Goal: Task Accomplishment & Management: Manage account settings

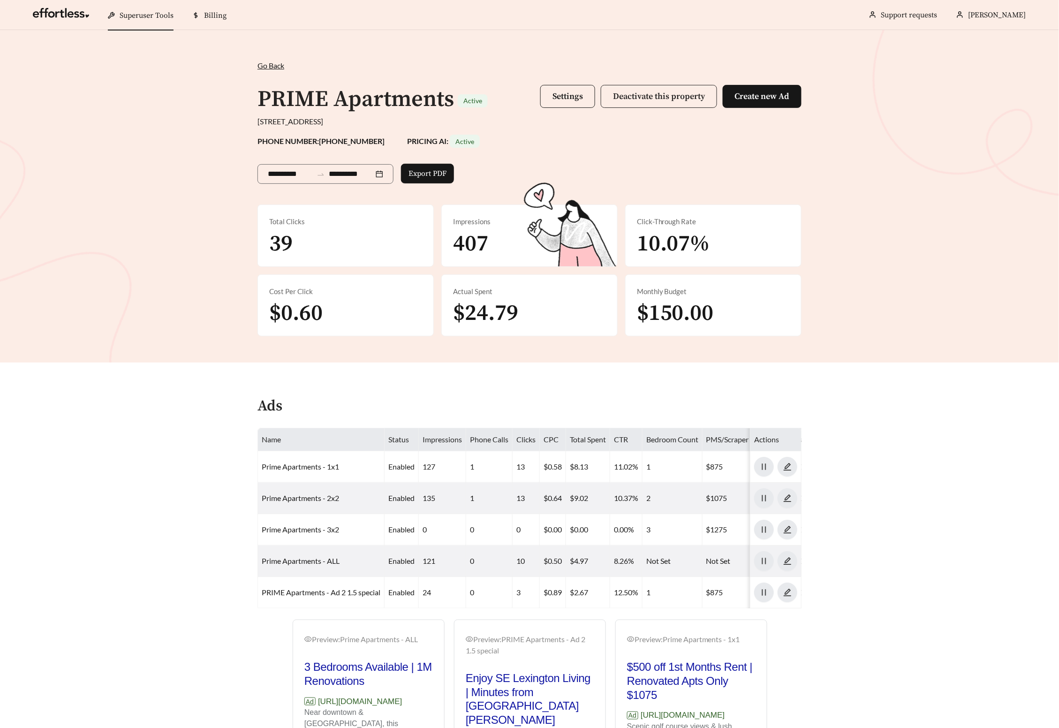
click at [637, 95] on span "Deactivate this property" at bounding box center [659, 96] width 92 height 11
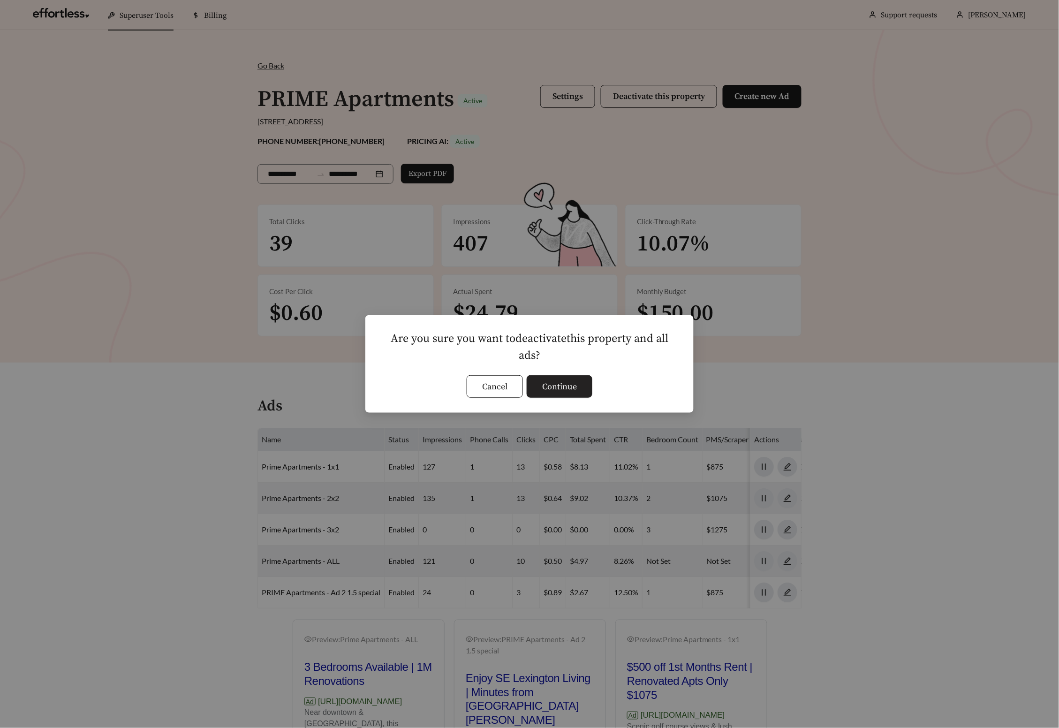
click at [564, 384] on span "Continue" at bounding box center [559, 386] width 35 height 13
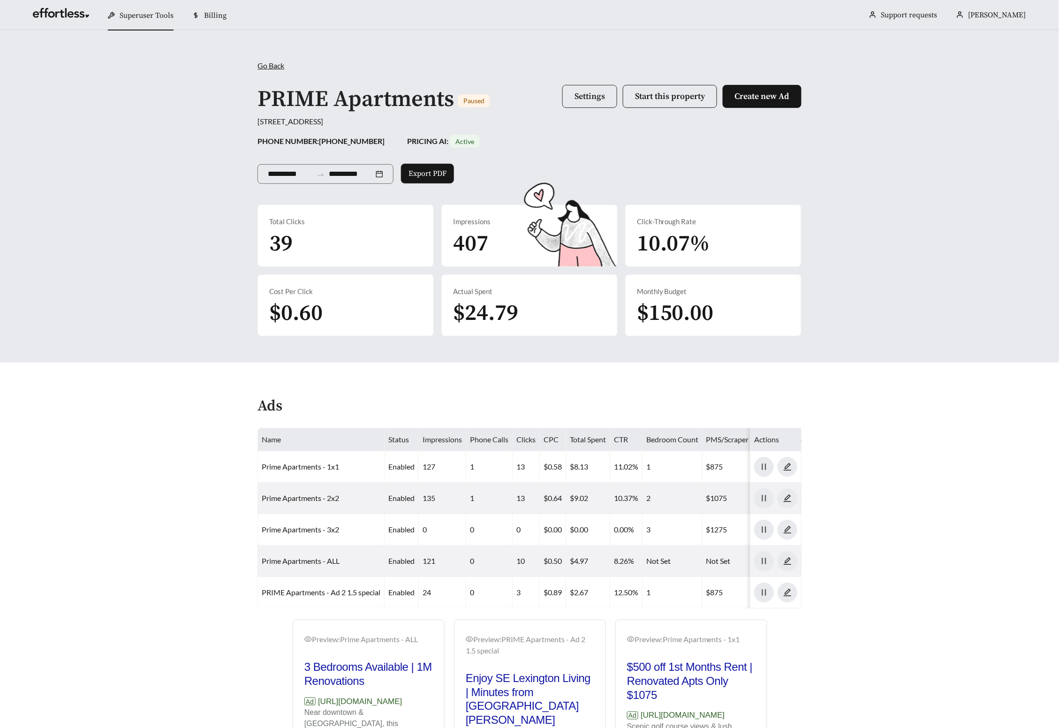
click at [581, 95] on span "Settings" at bounding box center [589, 96] width 30 height 11
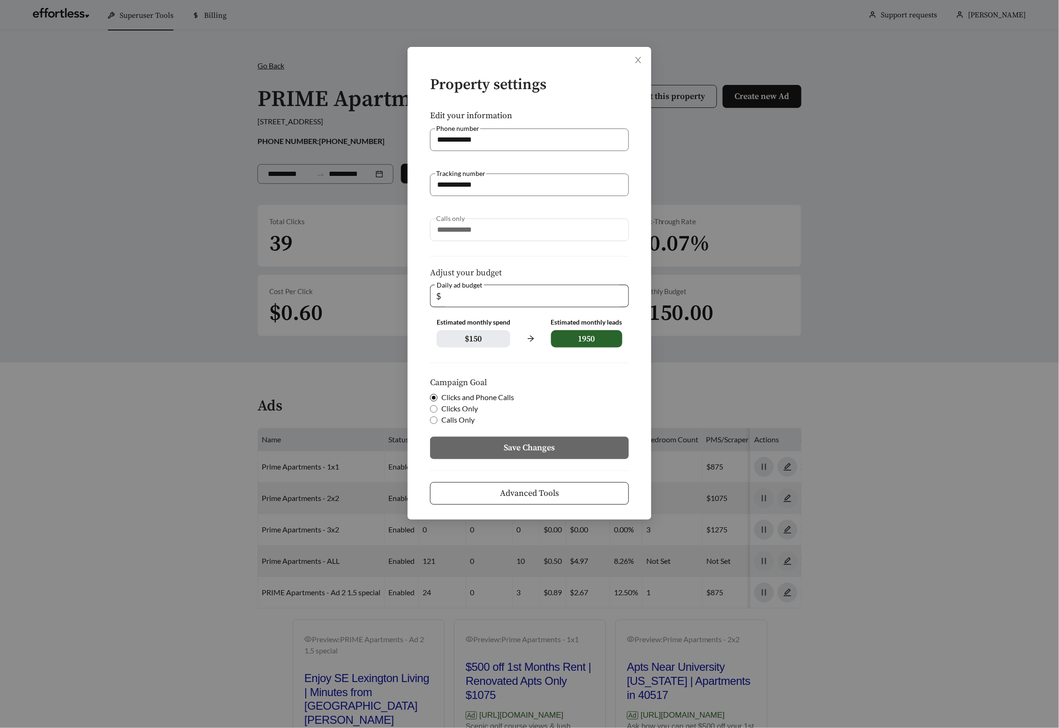
click at [515, 494] on span "Advanced Tools" at bounding box center [529, 493] width 59 height 13
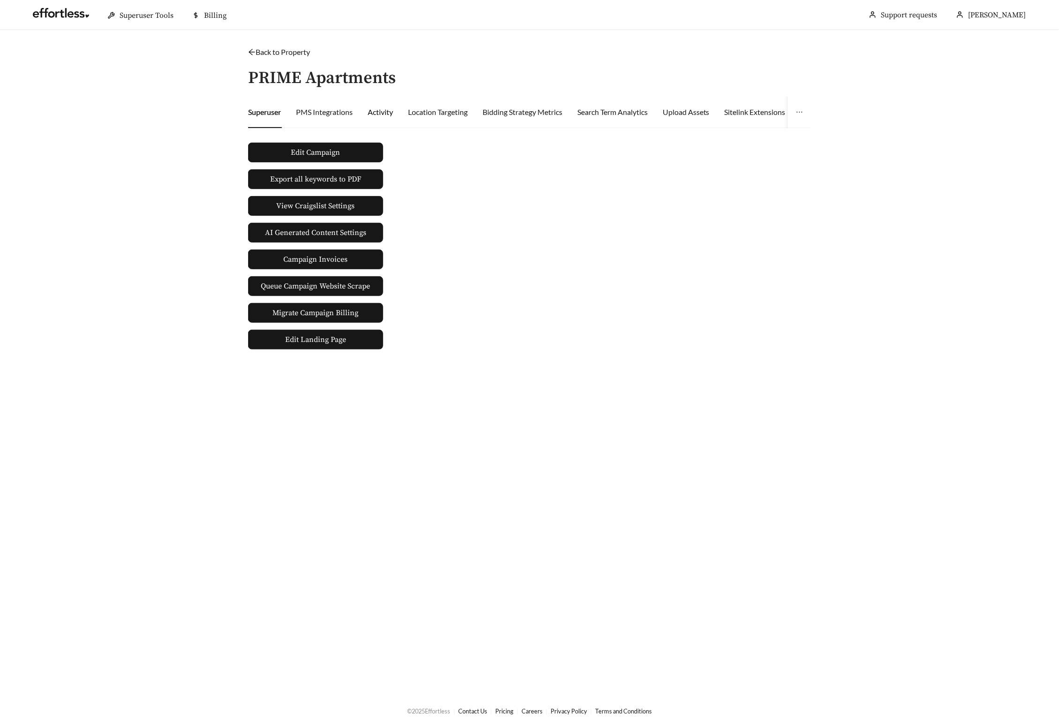
click at [385, 107] on div "Activity" at bounding box center [380, 111] width 25 height 11
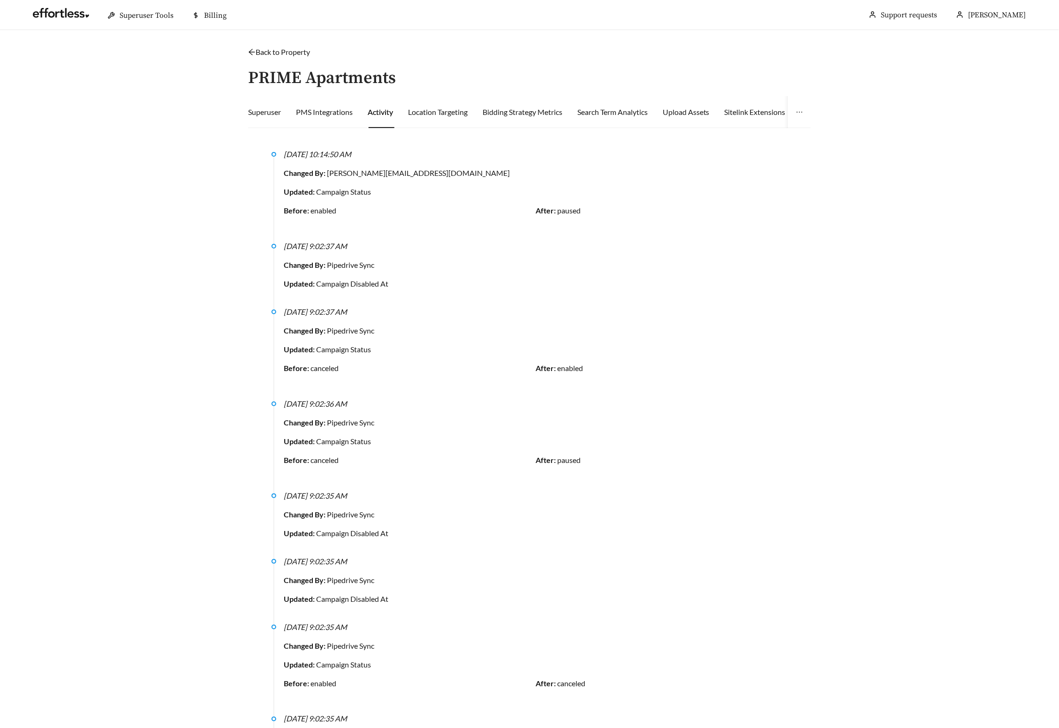
click at [257, 50] on link "Back to Property" at bounding box center [279, 51] width 62 height 9
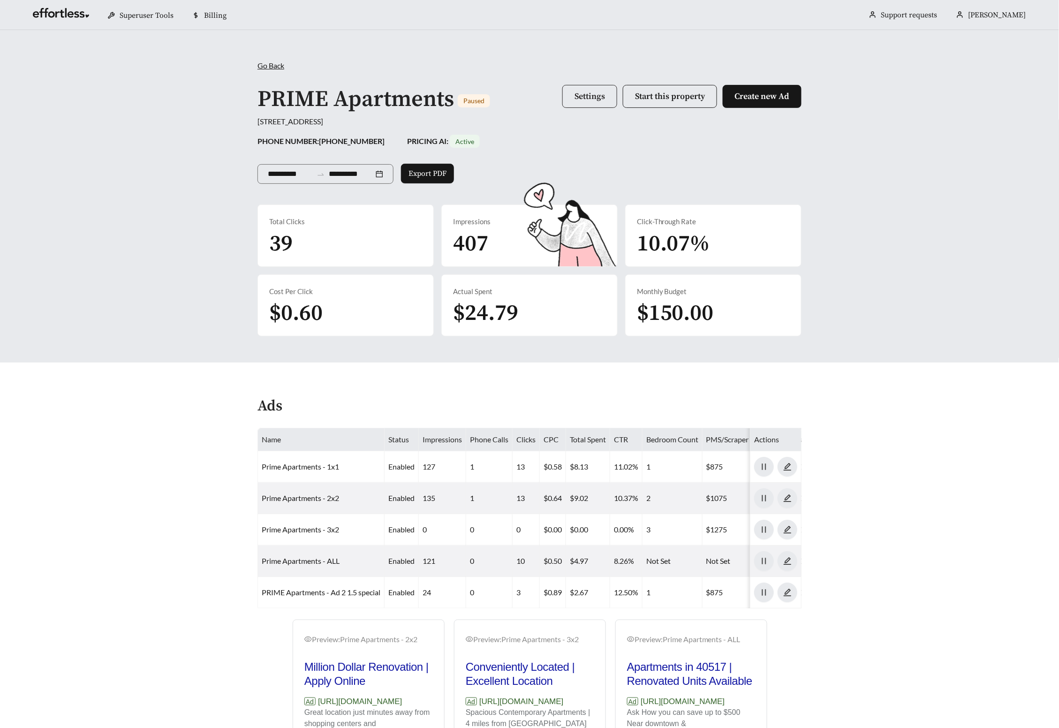
click at [582, 94] on span "Settings" at bounding box center [589, 96] width 30 height 11
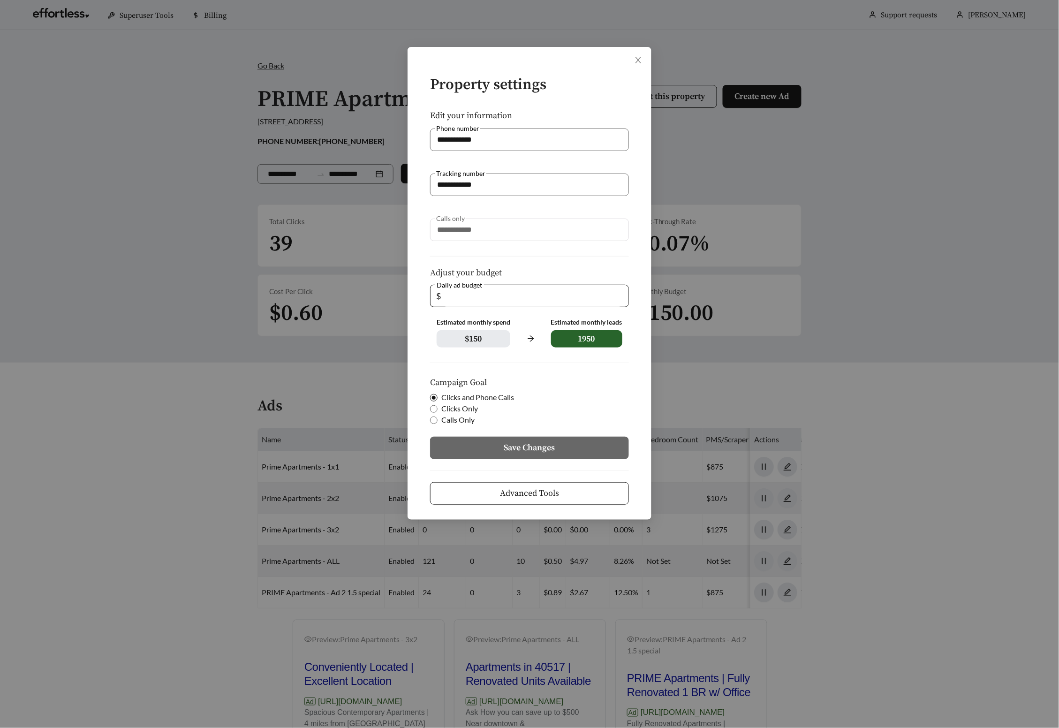
click at [515, 497] on span "Advanced Tools" at bounding box center [529, 493] width 59 height 13
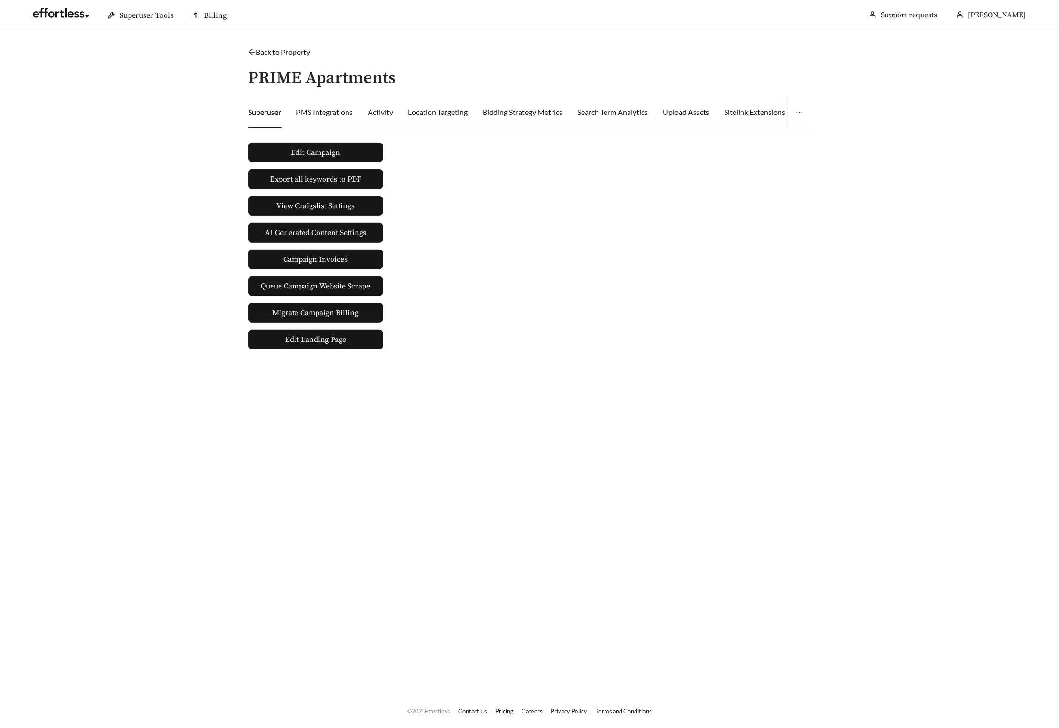
click at [385, 118] on div "Activity" at bounding box center [380, 112] width 25 height 32
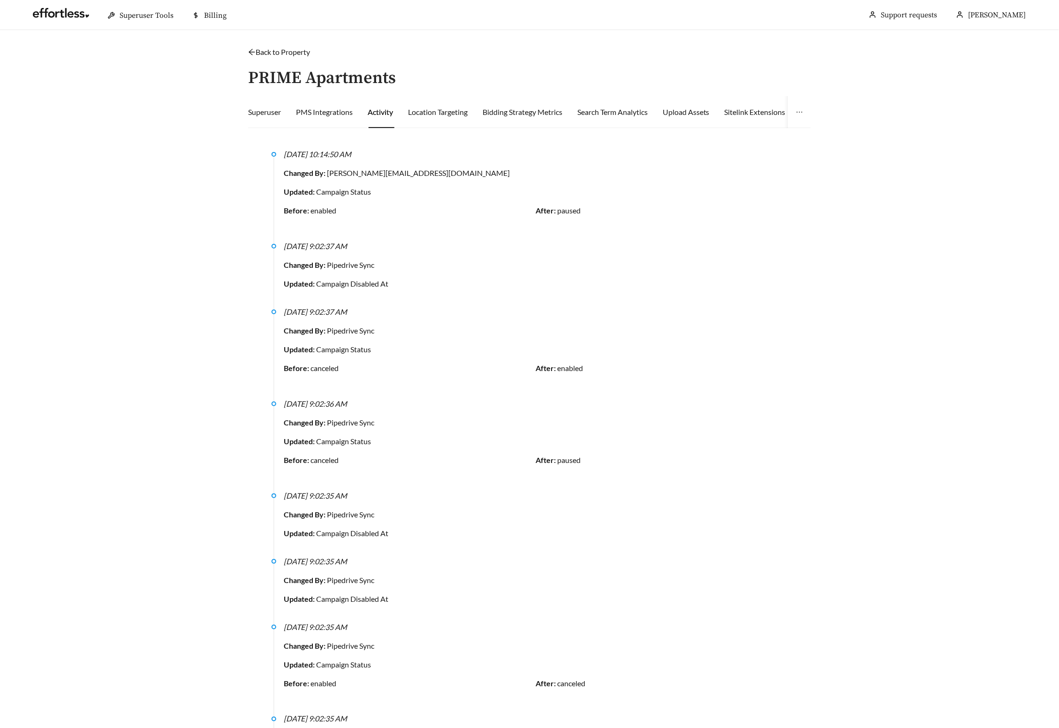
click at [253, 52] on icon "arrow-left" at bounding box center [252, 52] width 8 height 8
